Goal: Task Accomplishment & Management: Use online tool/utility

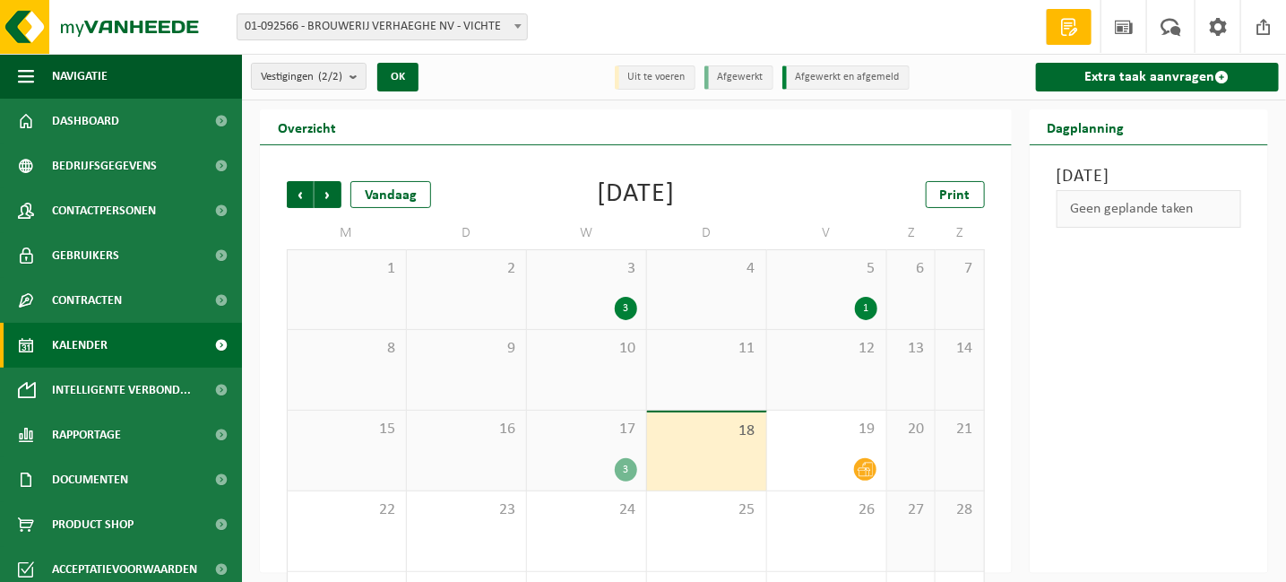
click at [612, 454] on div "17 3" at bounding box center [586, 450] width 119 height 80
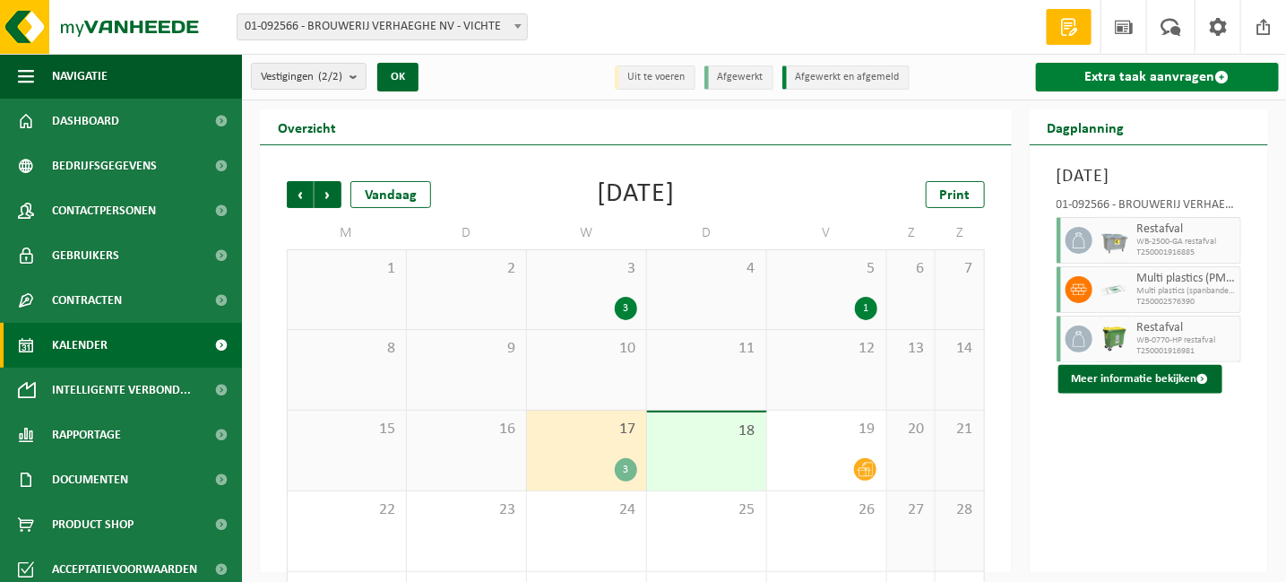
click at [1084, 74] on link "Extra taak aanvragen" at bounding box center [1157, 77] width 243 height 29
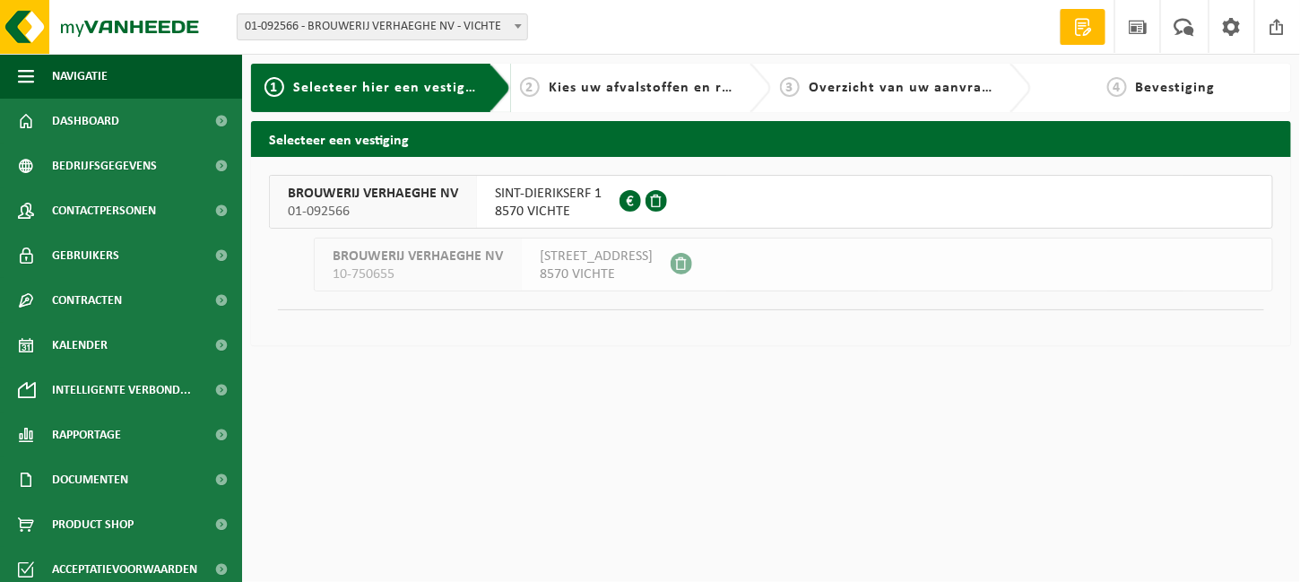
click at [356, 197] on span "BROUWERIJ VERHAEGHE NV" at bounding box center [373, 194] width 170 height 18
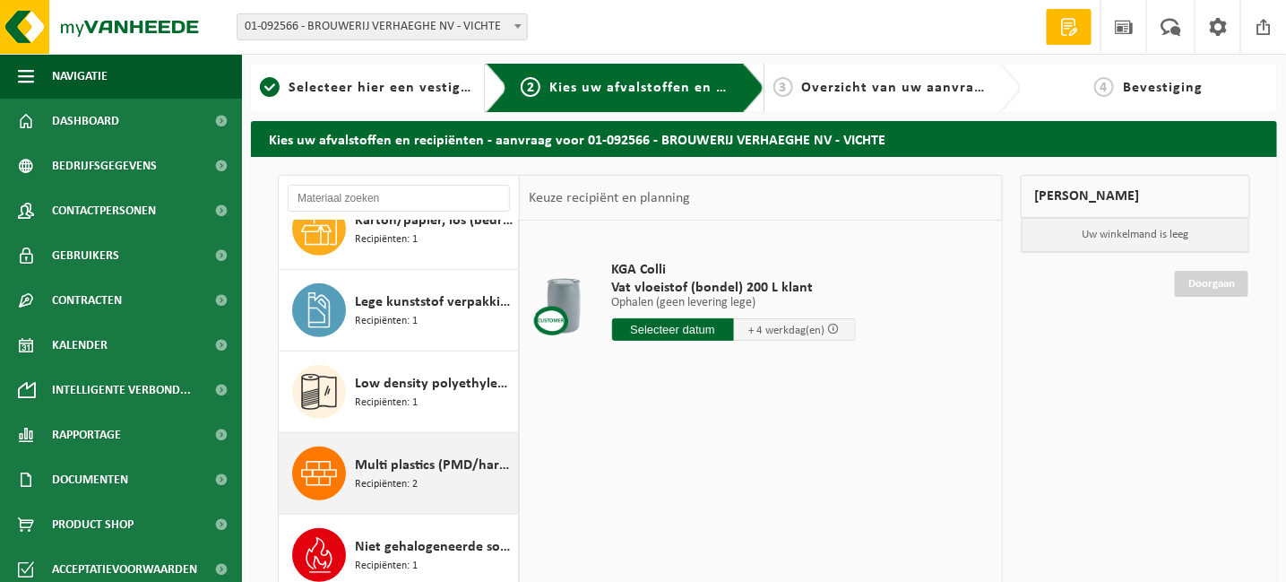
click at [380, 465] on span "Multi plastics (PMD/harde kunststoffen/spanbanden/EPS/folie naturel/folie gemen…" at bounding box center [434, 465] width 159 height 22
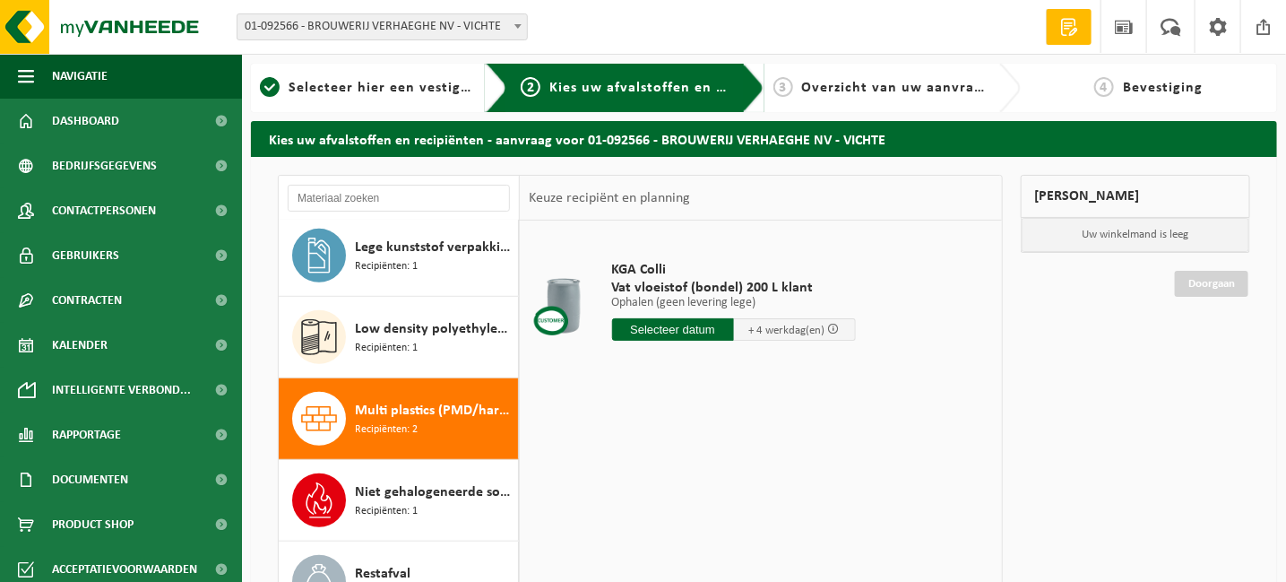
scroll to position [436, 0]
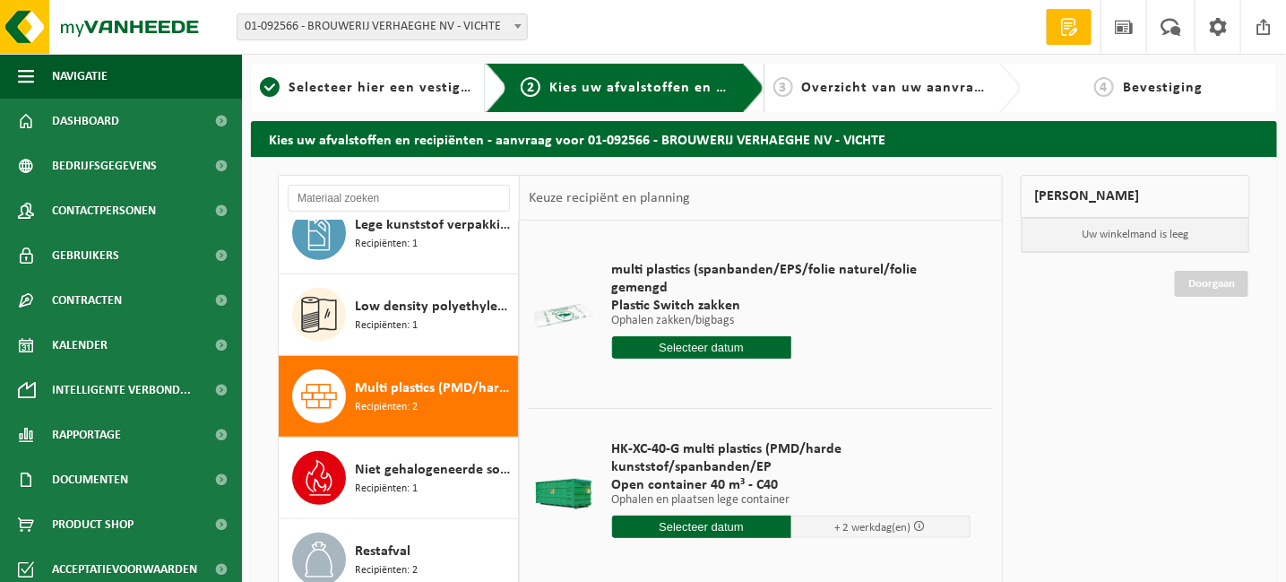
click at [672, 336] on input "text" at bounding box center [701, 347] width 179 height 22
click at [703, 336] on input "text" at bounding box center [701, 347] width 179 height 22
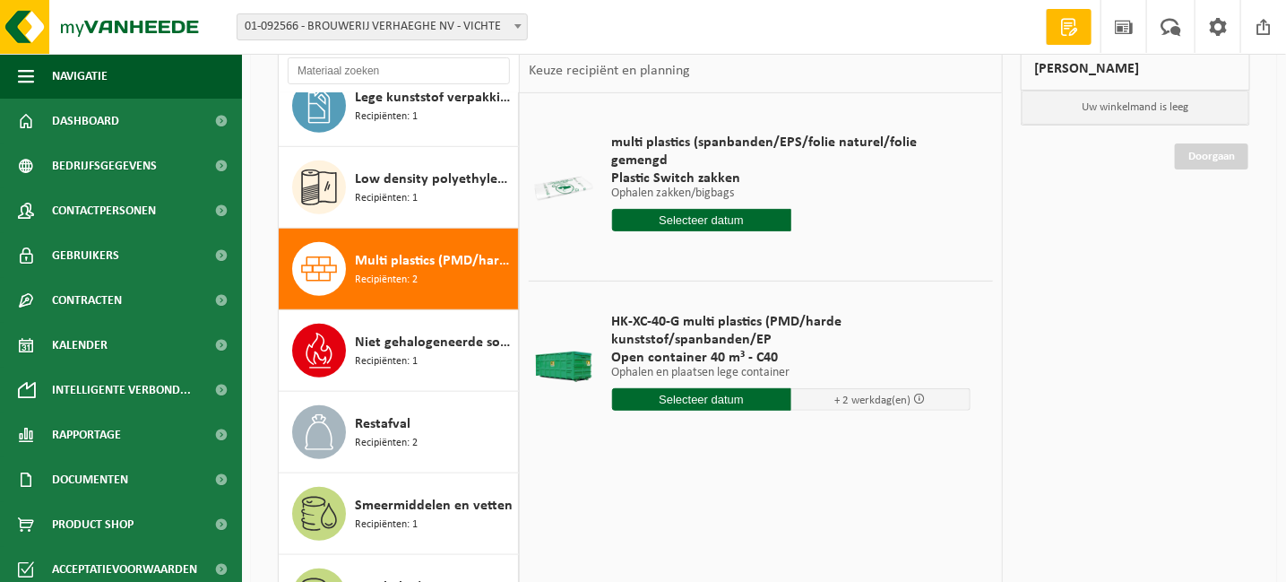
scroll to position [90, 0]
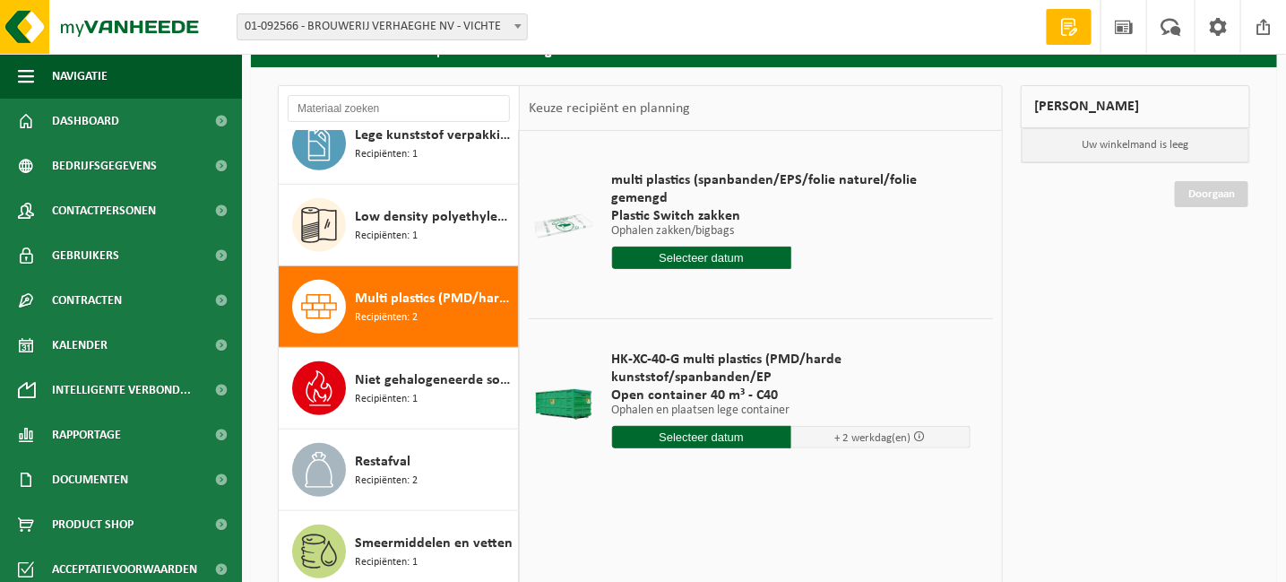
click at [669, 246] on input "text" at bounding box center [701, 257] width 179 height 22
click at [670, 246] on input "text" at bounding box center [701, 257] width 179 height 22
click at [695, 172] on span "multi plastics (spanbanden/EPS/folie naturel/folie gemengd" at bounding box center [791, 189] width 359 height 36
click at [444, 301] on span "Multi plastics (PMD/harde kunststoffen/spanbanden/EPS/folie naturel/folie gemen…" at bounding box center [434, 299] width 159 height 22
click at [710, 246] on input "text" at bounding box center [701, 257] width 179 height 22
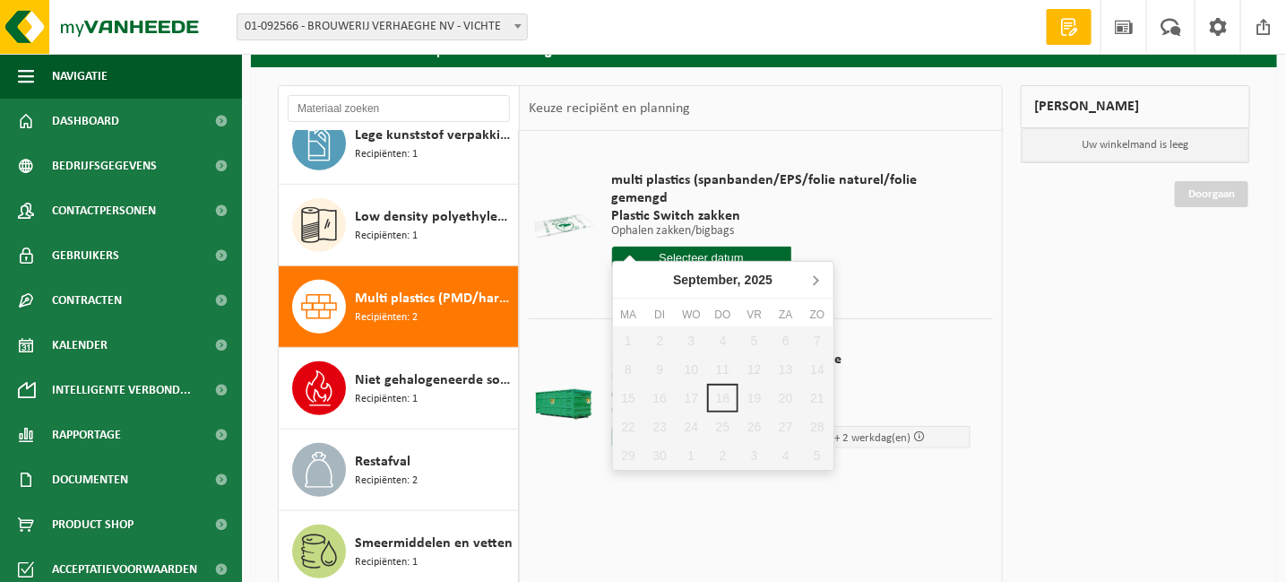
click at [813, 277] on icon at bounding box center [815, 279] width 29 height 29
click at [687, 333] on div "1" at bounding box center [691, 340] width 31 height 29
type input "Van 2025-10-01"
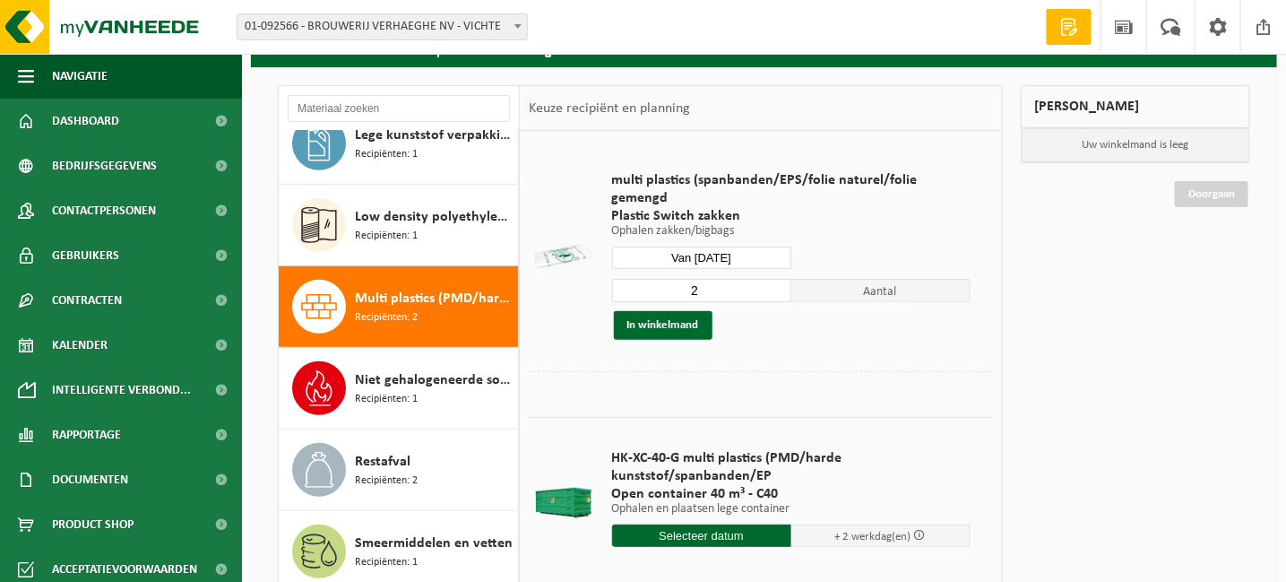
click at [776, 279] on input "2" at bounding box center [701, 290] width 179 height 23
click at [777, 279] on input "3" at bounding box center [701, 290] width 179 height 23
click at [777, 279] on input "4" at bounding box center [701, 290] width 179 height 23
click at [777, 279] on input "5" at bounding box center [701, 290] width 179 height 23
click at [775, 279] on input "6" at bounding box center [701, 290] width 179 height 23
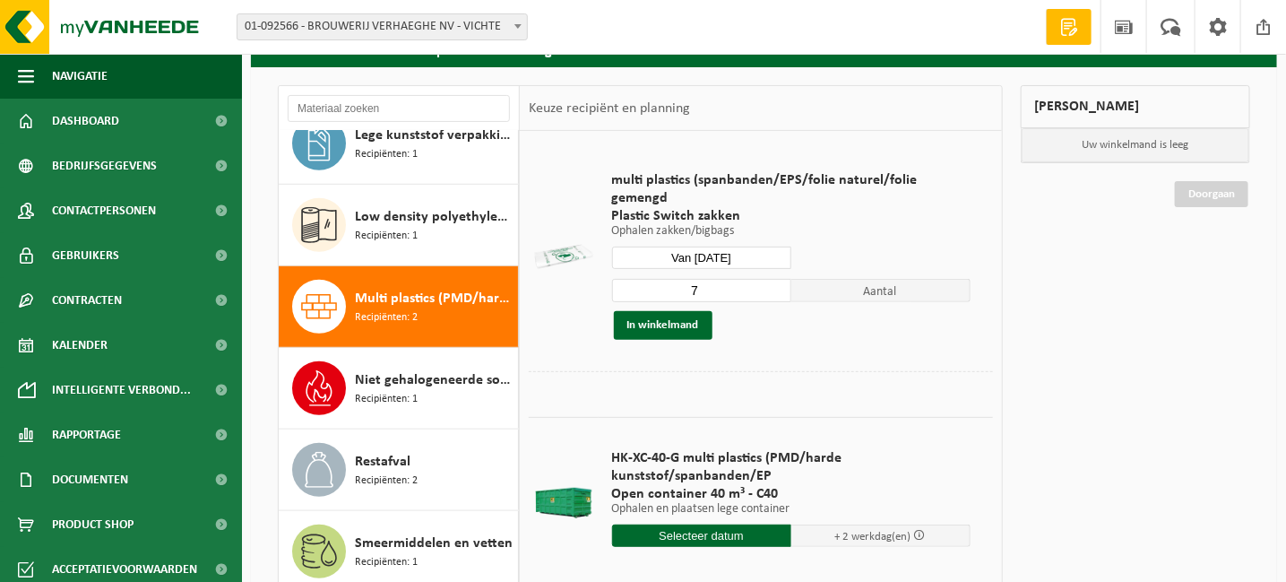
type input "7"
click at [775, 279] on input "7" at bounding box center [701, 290] width 179 height 23
click at [655, 311] on button "In winkelmand" at bounding box center [663, 325] width 99 height 29
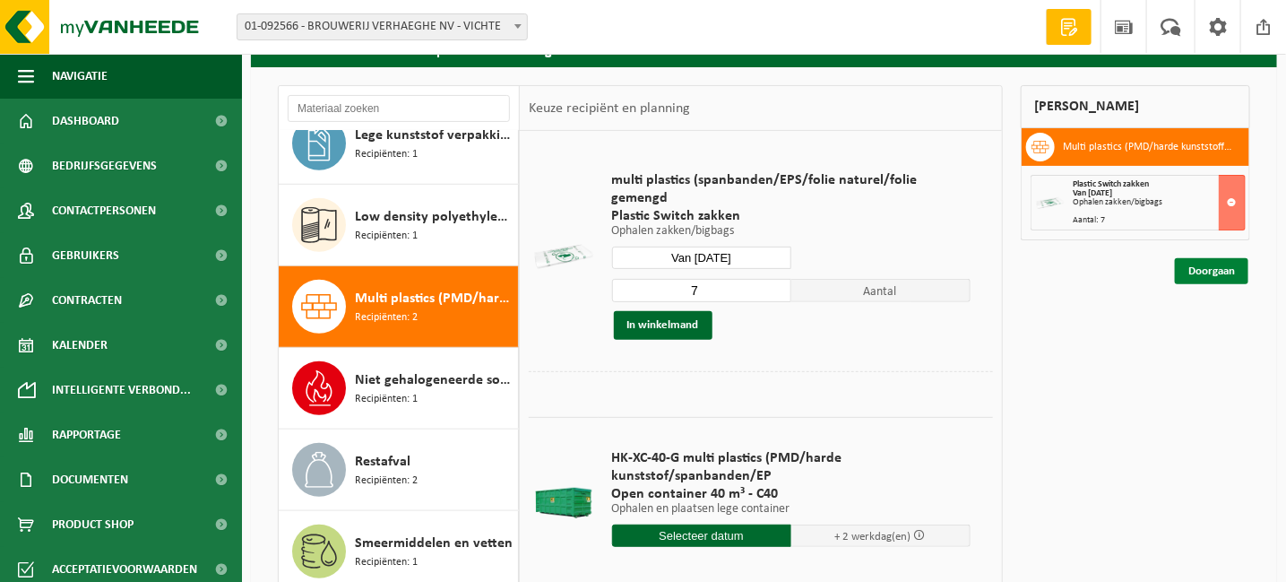
click at [1214, 266] on link "Doorgaan" at bounding box center [1211, 271] width 73 height 26
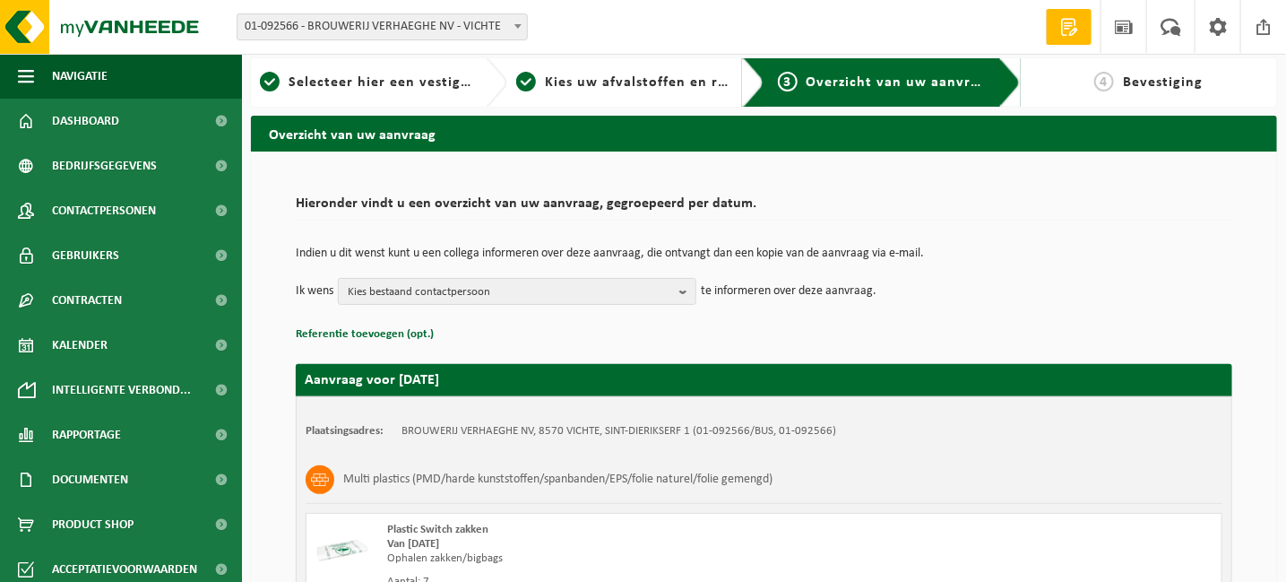
scroll to position [179, 0]
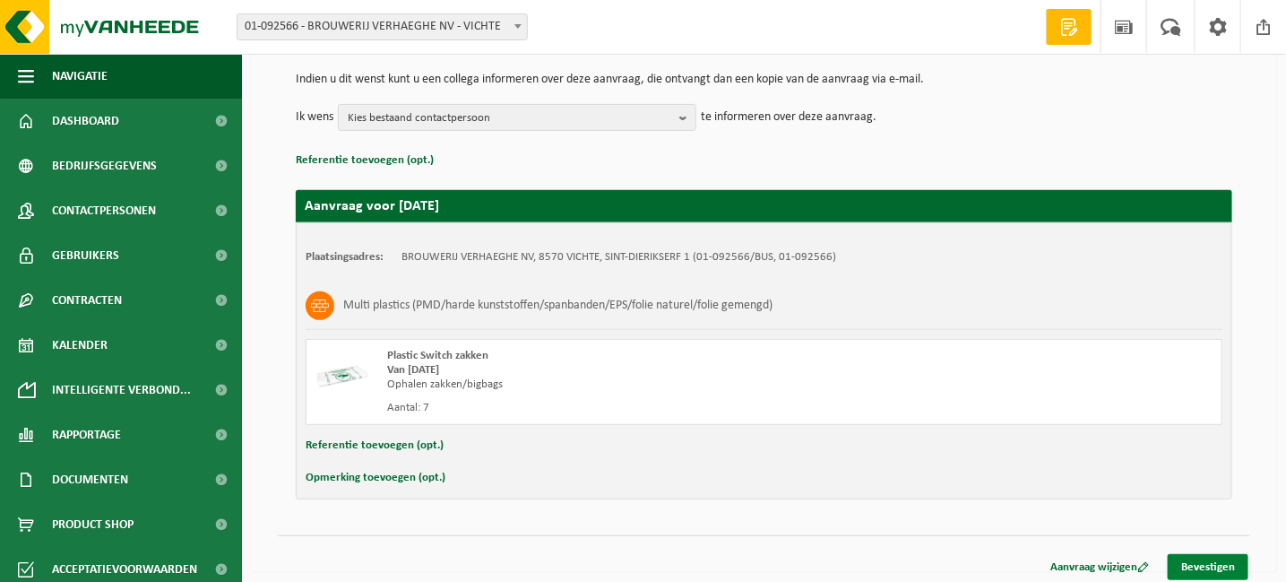
click at [1230, 564] on link "Bevestigen" at bounding box center [1208, 567] width 81 height 26
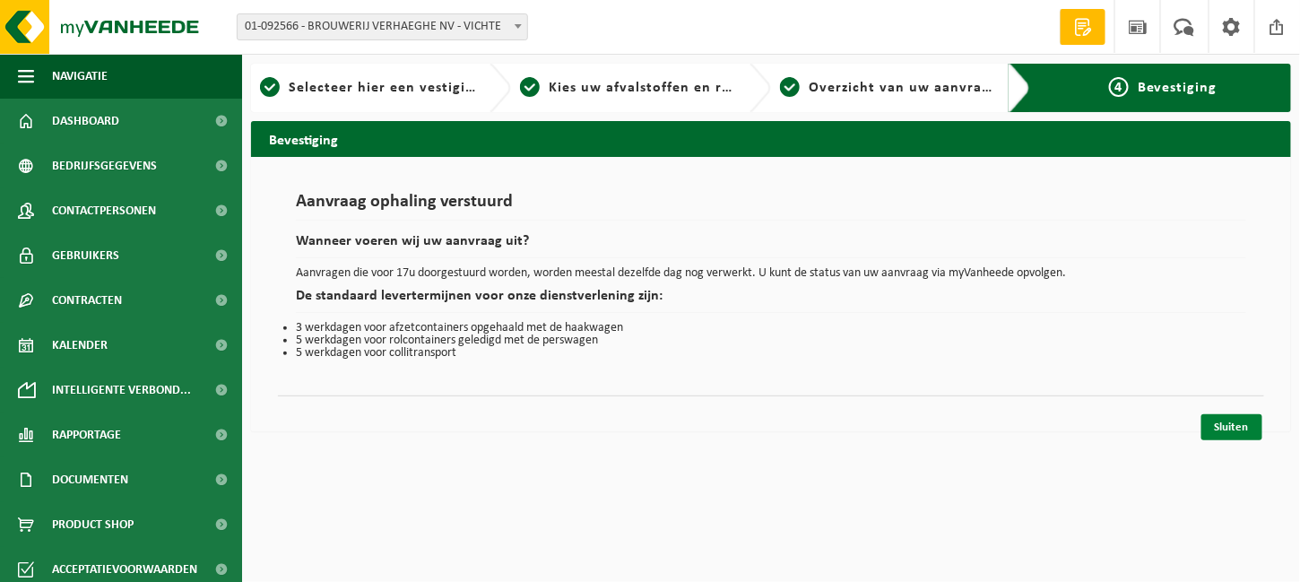
click at [1230, 428] on link "Sluiten" at bounding box center [1231, 427] width 61 height 26
